Goal: Task Accomplishment & Management: Use online tool/utility

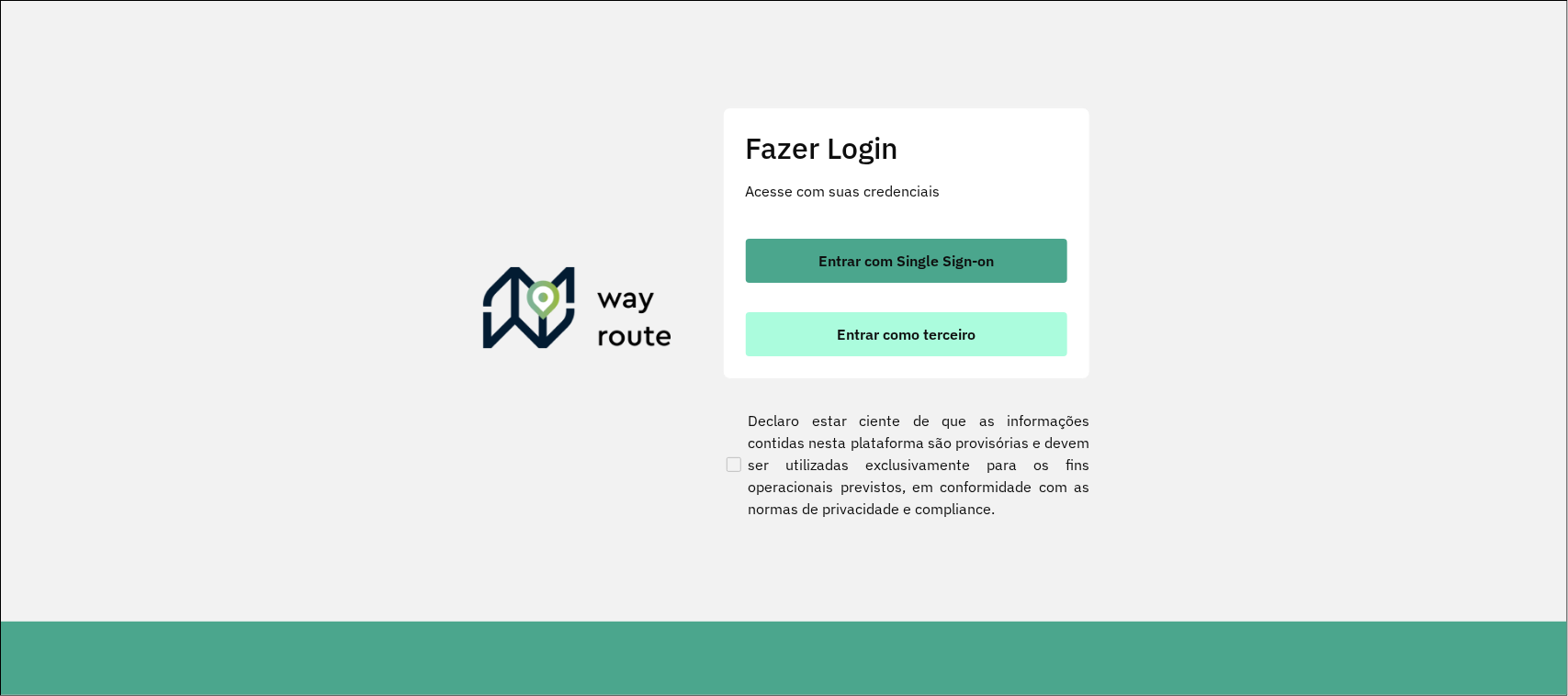
click at [852, 320] on button "Entrar como terceiro" at bounding box center [907, 334] width 322 height 44
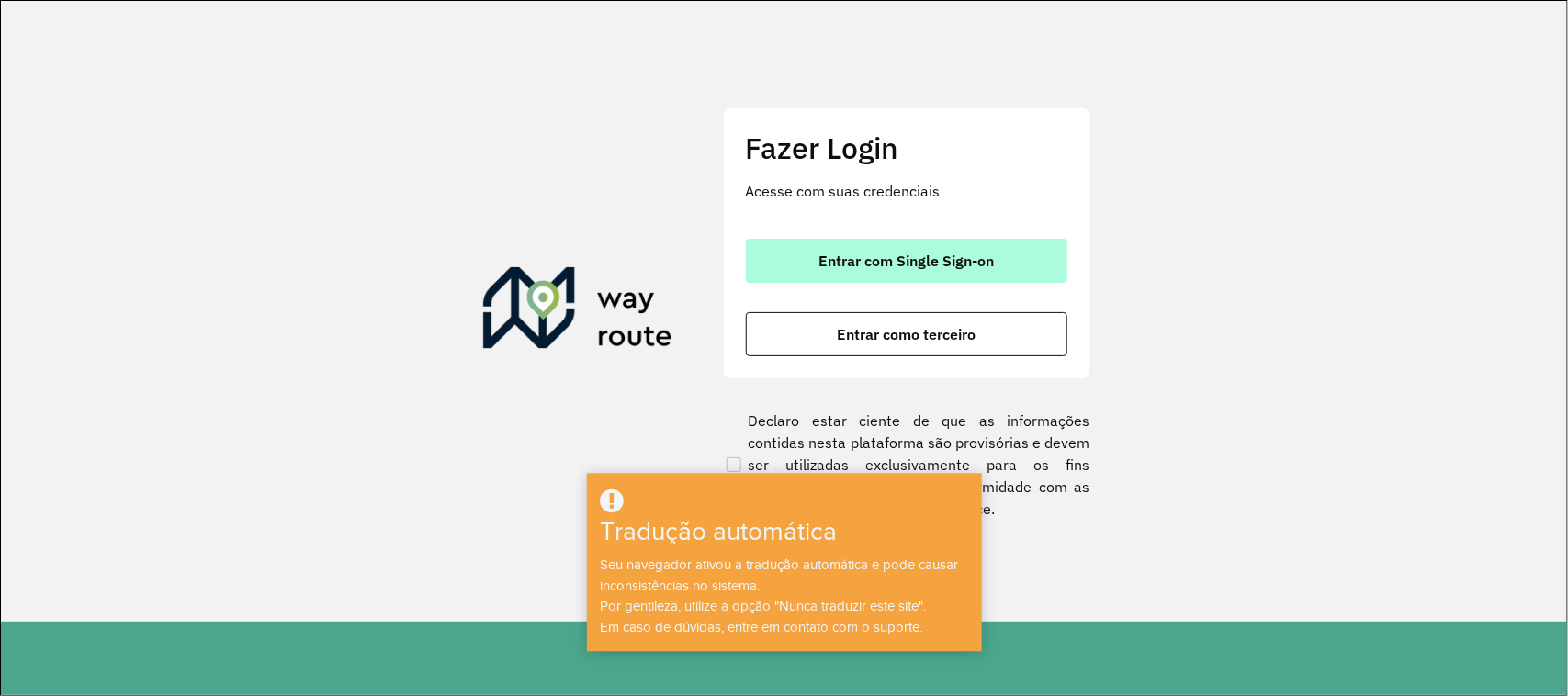
click at [873, 268] on font "Entrar com Single Sign-on" at bounding box center [907, 261] width 175 height 19
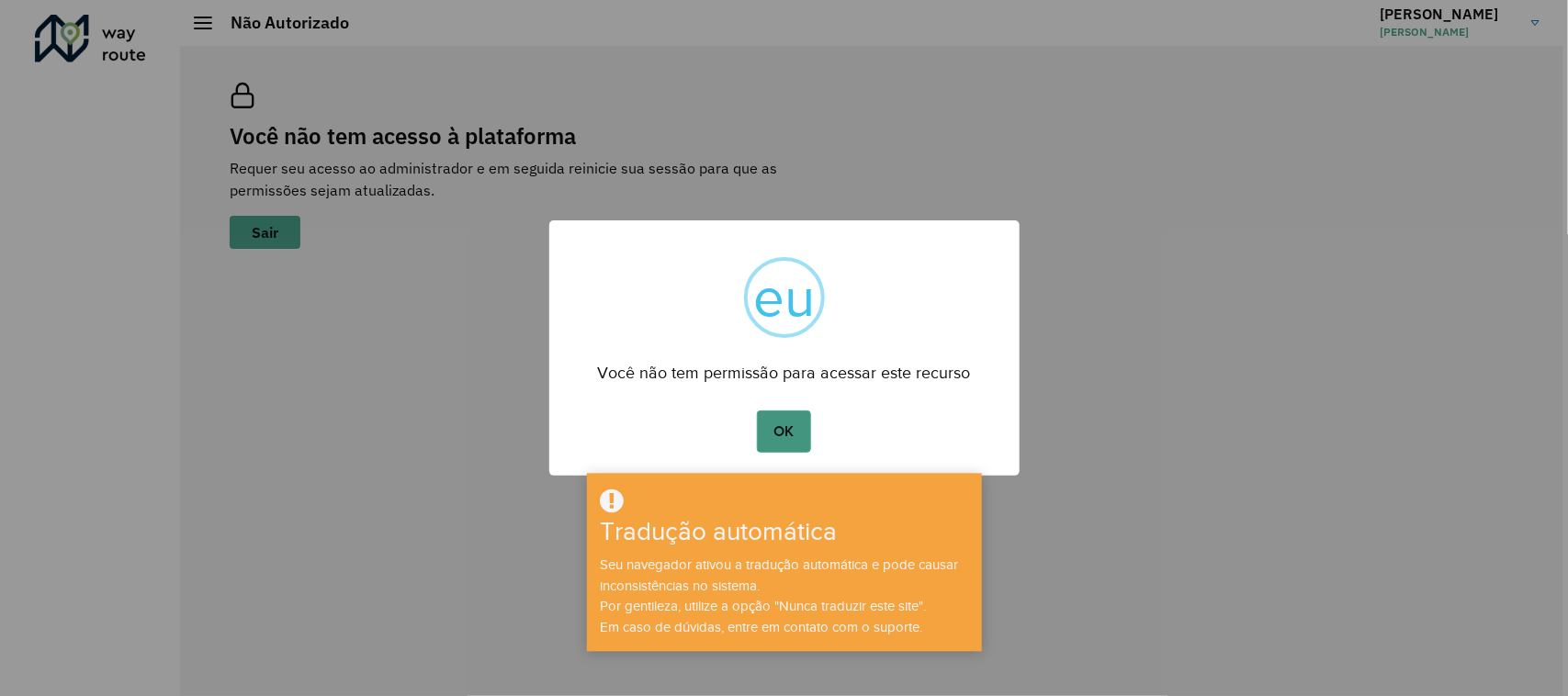
click at [796, 425] on button "OK" at bounding box center [784, 431] width 54 height 42
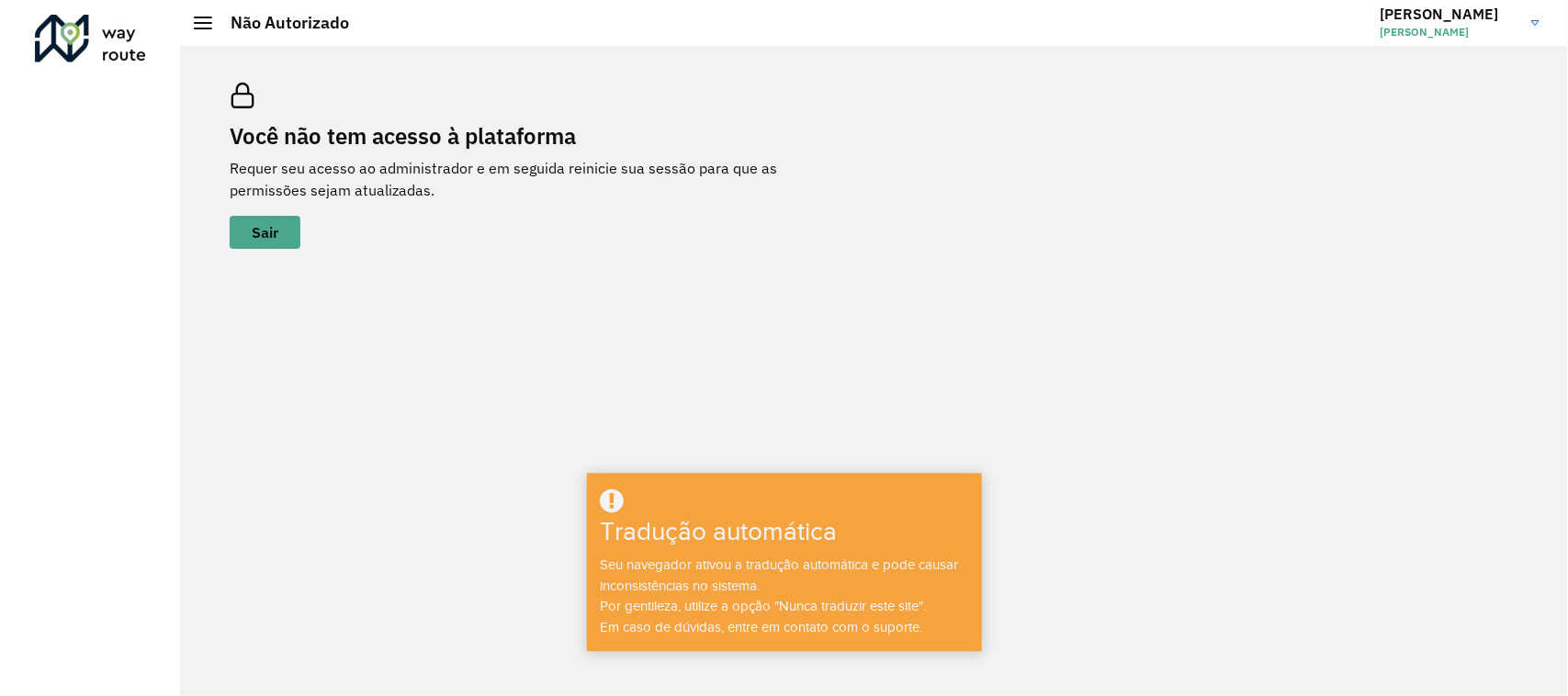
click at [576, 350] on div "Você não tem acesso à plataforma Requer seu acesso ao administrador e em seguid…" at bounding box center [874, 371] width 1388 height 651
click at [268, 234] on font "Sair" at bounding box center [265, 232] width 27 height 19
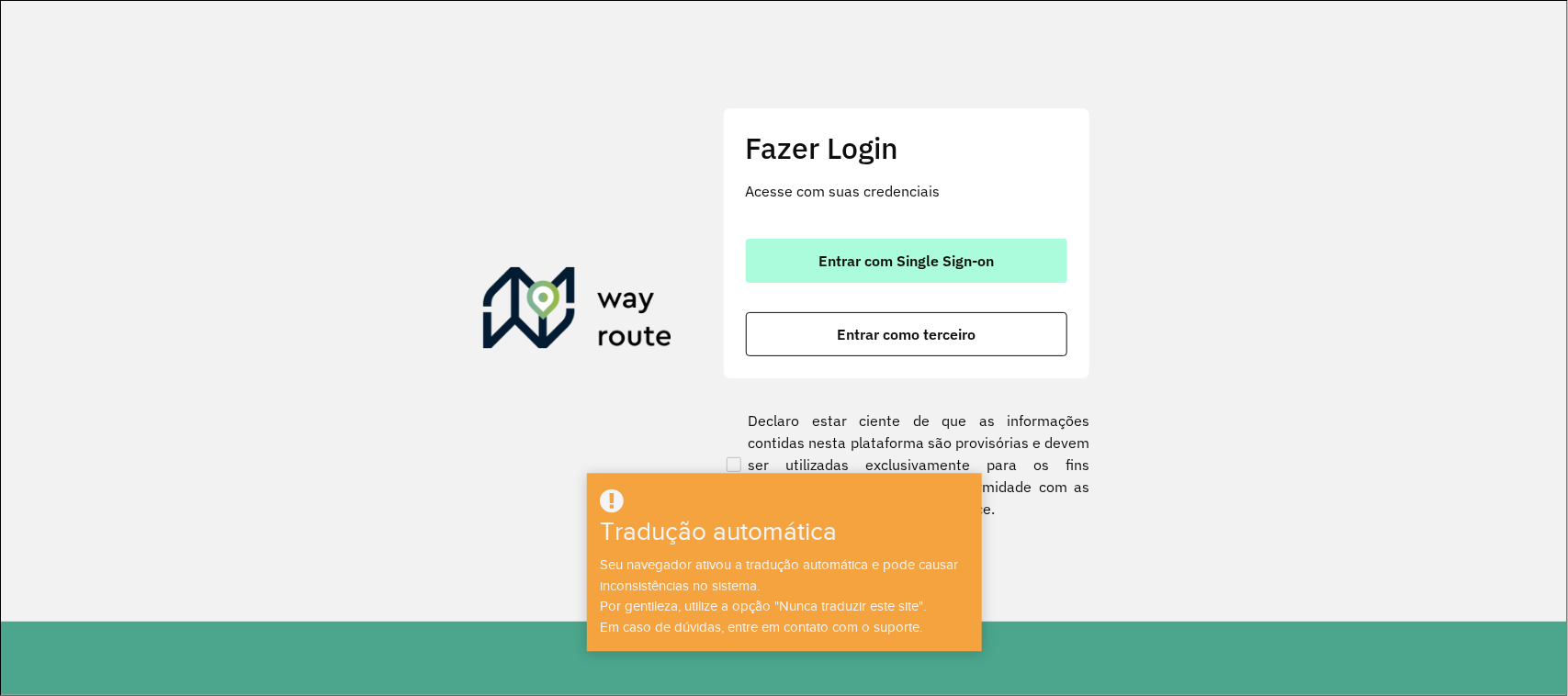
click at [892, 248] on button "Entrar com Single Sign-on" at bounding box center [907, 261] width 322 height 44
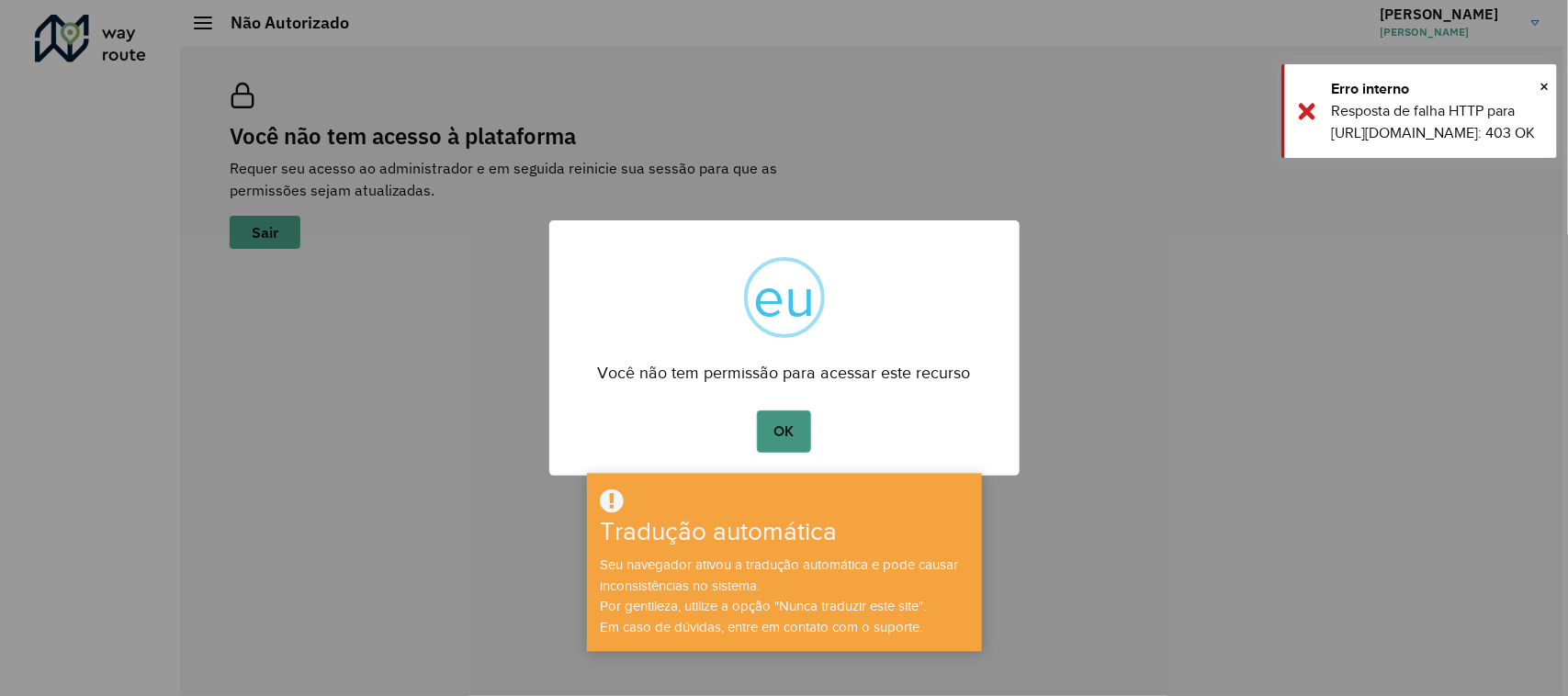
click at [808, 432] on button "OK" at bounding box center [784, 431] width 54 height 42
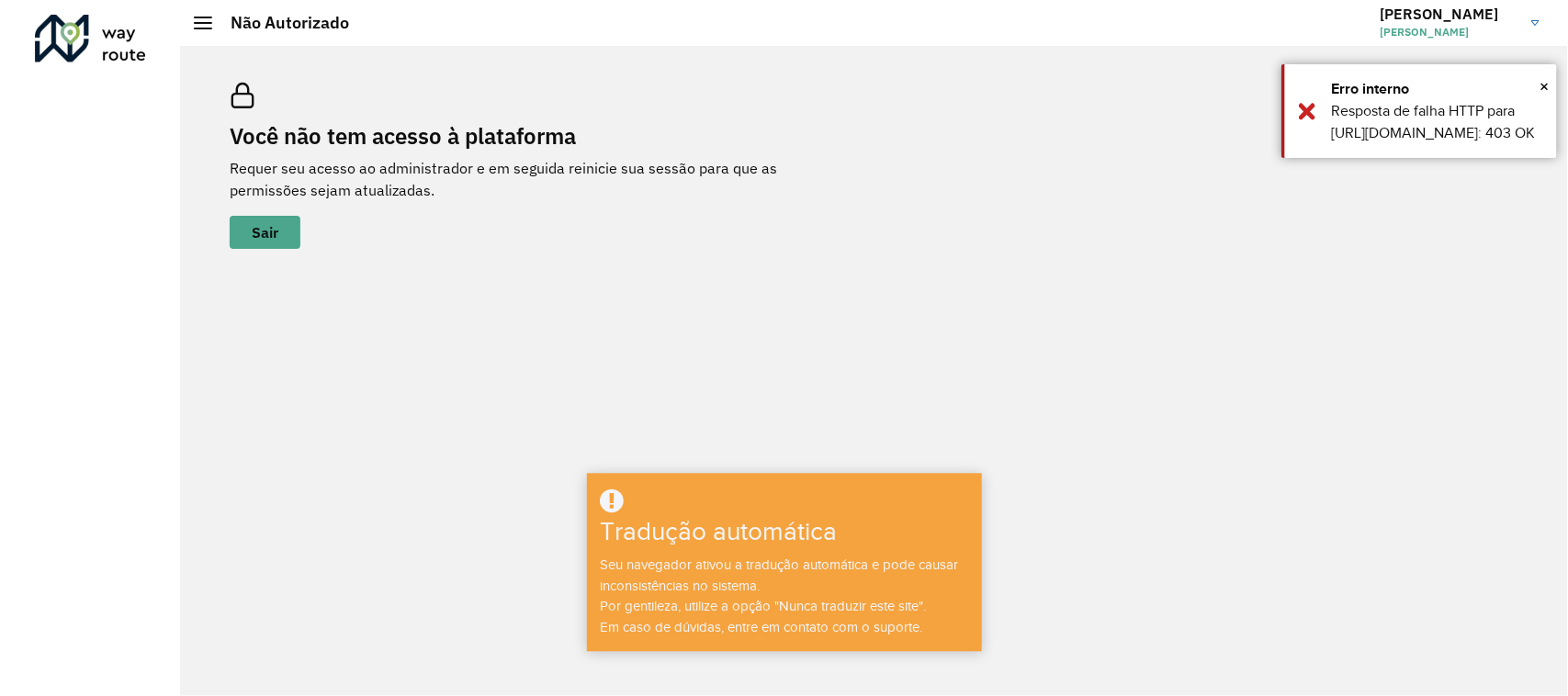
click at [205, 17] on span at bounding box center [203, 18] width 19 height 2
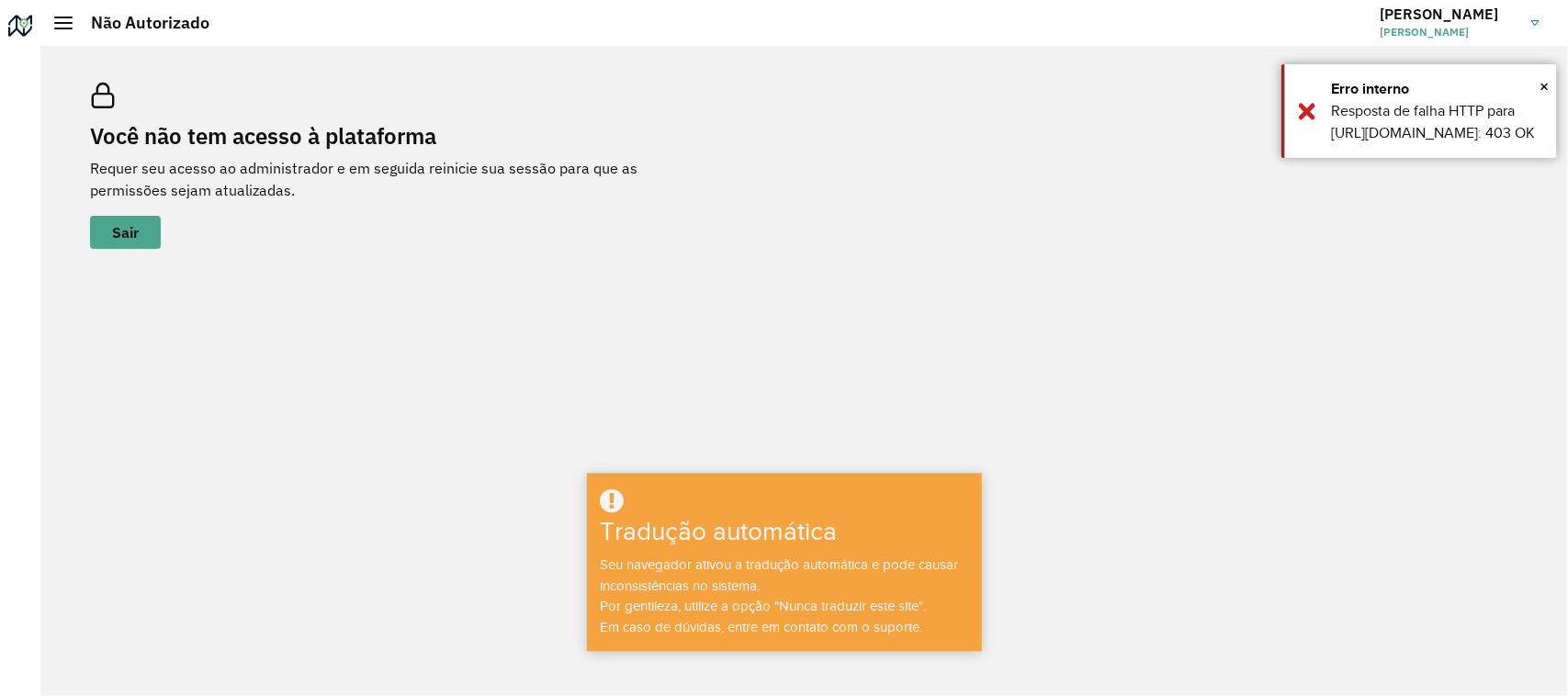
click at [61, 23] on span at bounding box center [63, 23] width 19 height 2
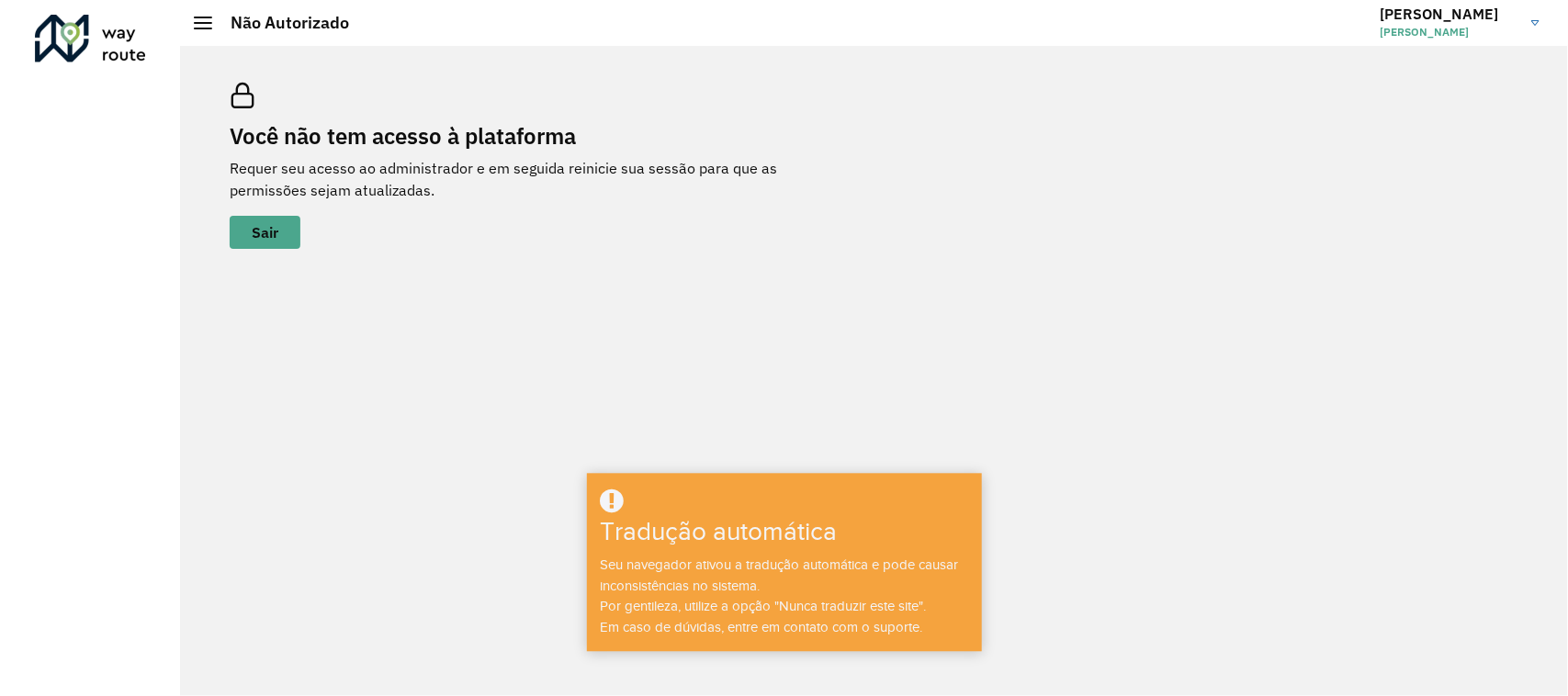
click at [70, 70] on div "Roteirizador AmbevTech" at bounding box center [90, 348] width 180 height 696
click at [75, 37] on div at bounding box center [90, 38] width 111 height 48
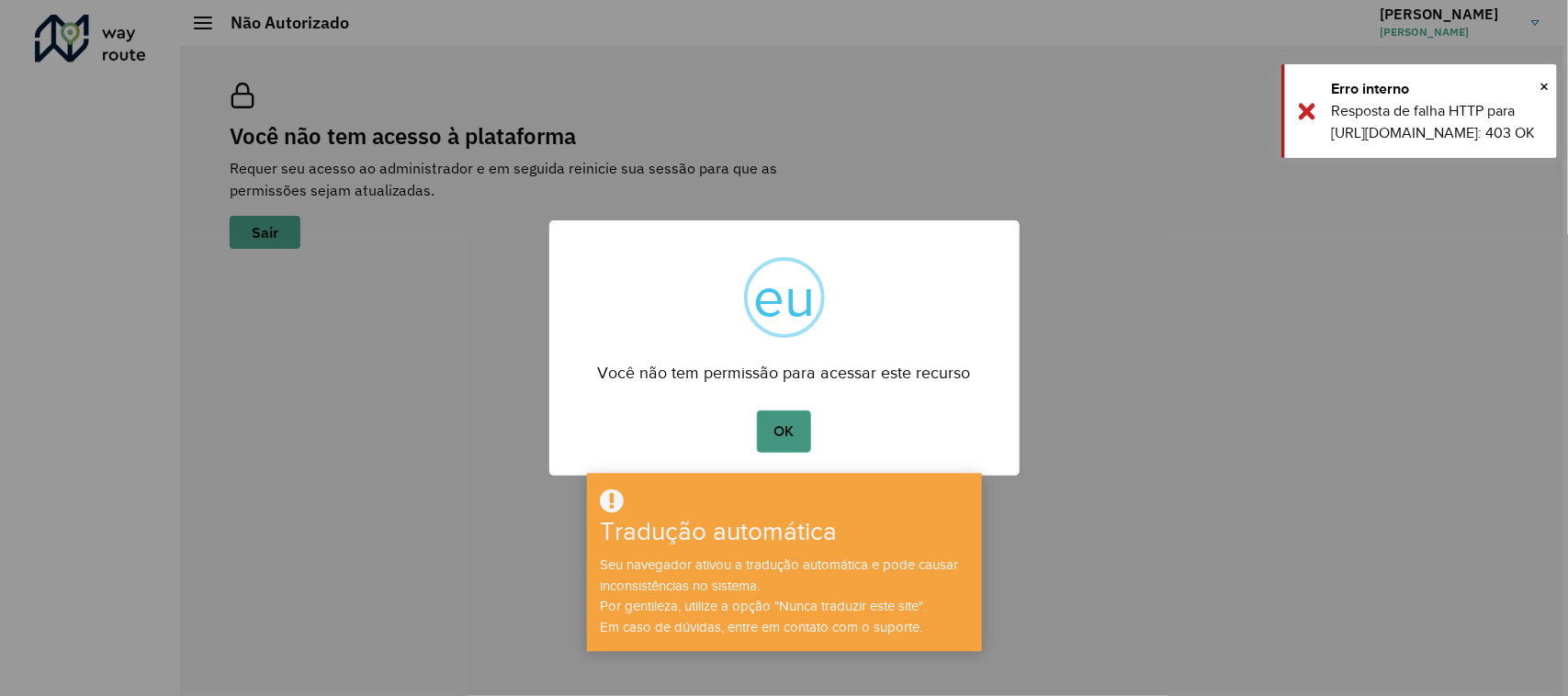
click at [777, 434] on font "OK" at bounding box center [784, 431] width 21 height 16
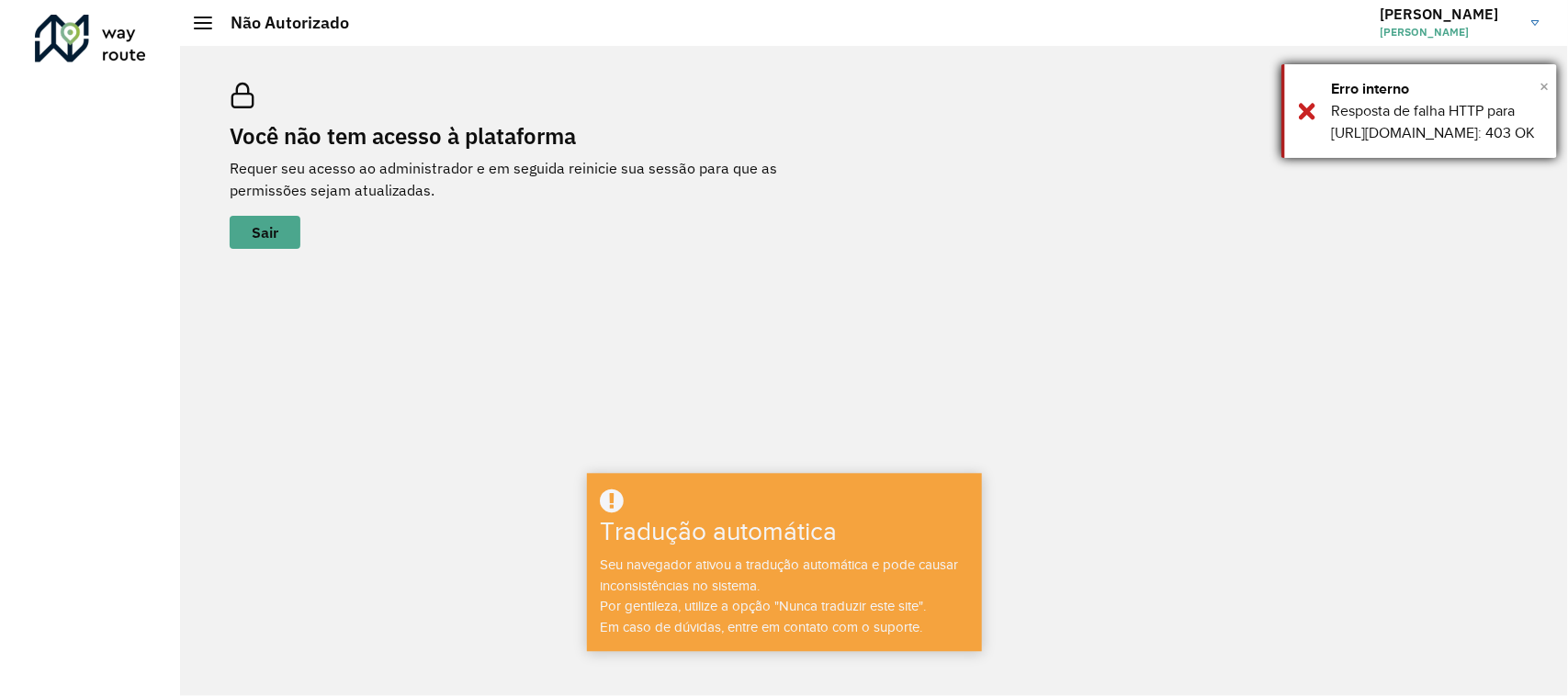
click at [1543, 85] on font "×" at bounding box center [1543, 86] width 9 height 21
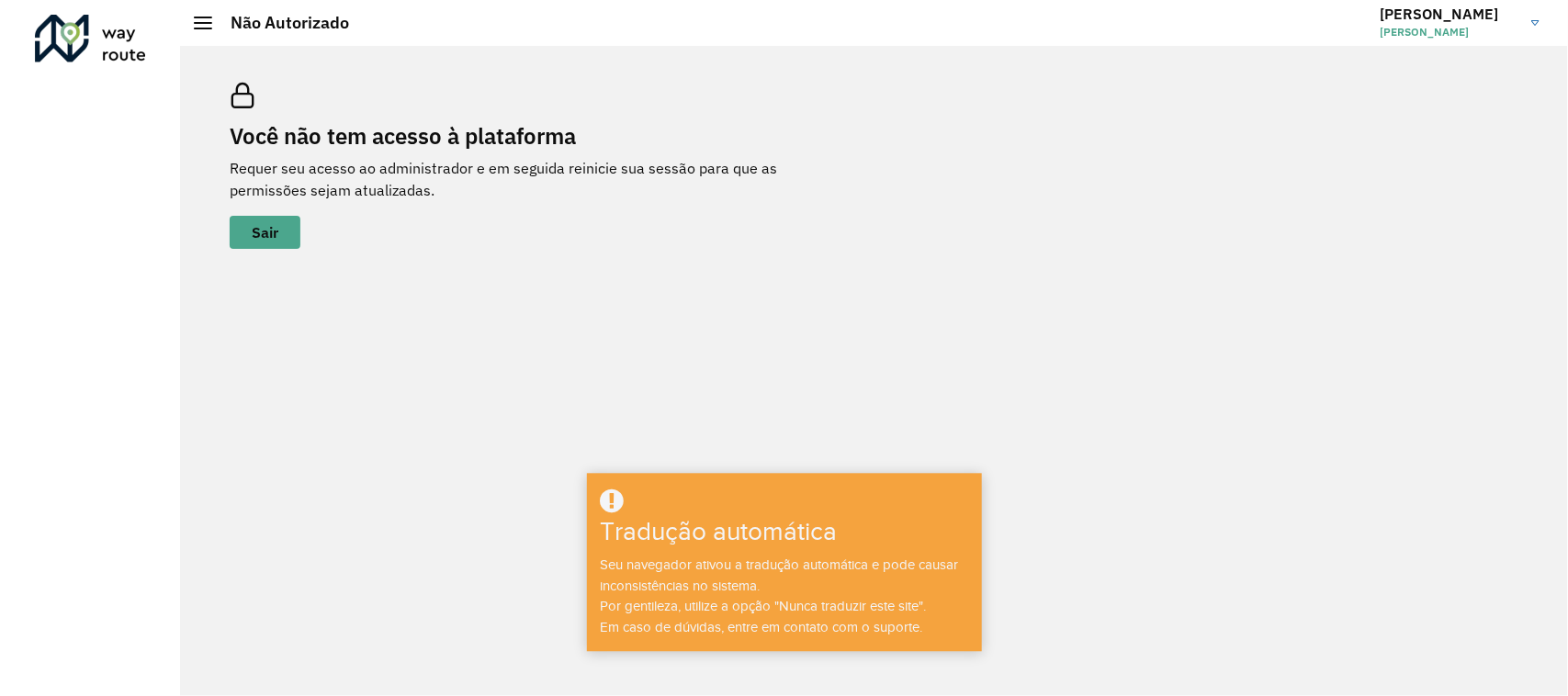
click at [1536, 21] on img at bounding box center [1536, 24] width 8 height 6
click at [112, 46] on div at bounding box center [90, 38] width 111 height 48
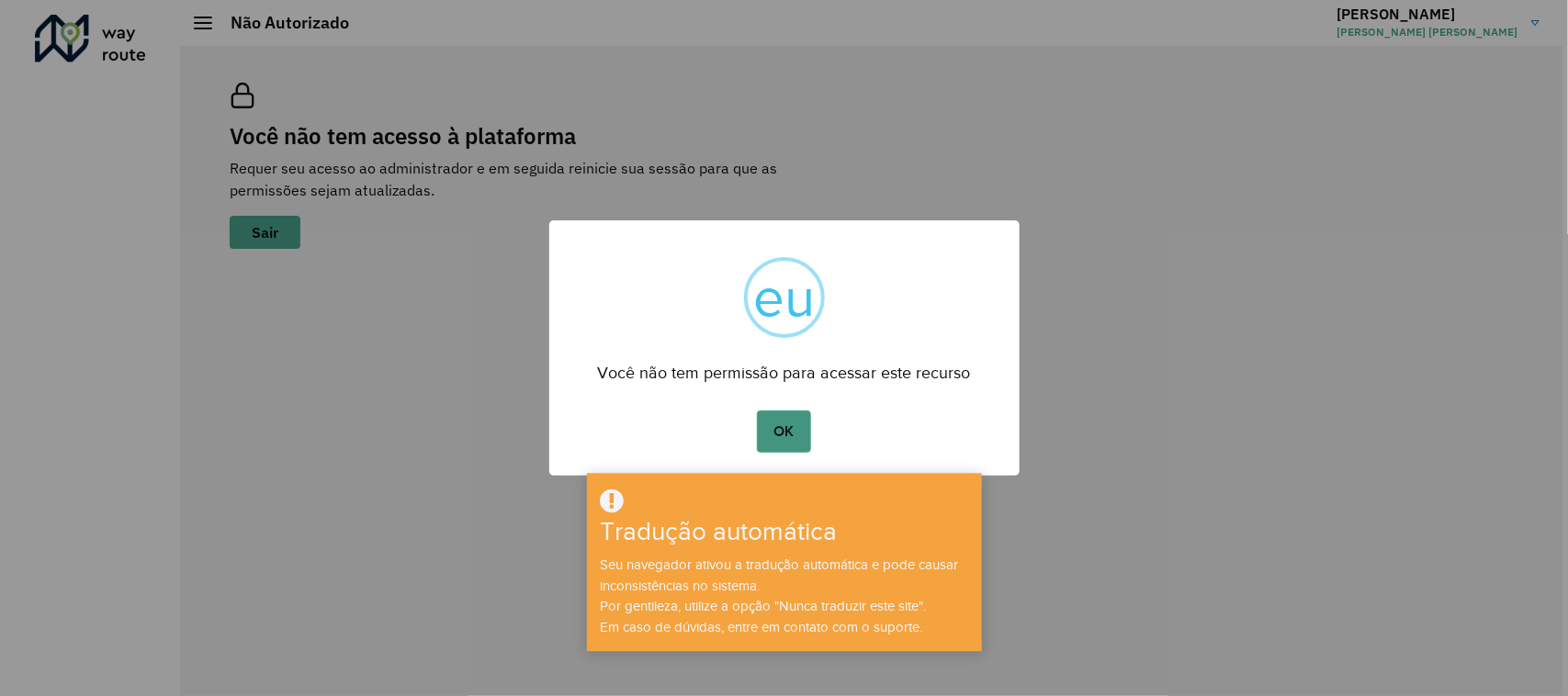
click at [783, 434] on font "OK" at bounding box center [784, 431] width 21 height 16
